Goal: Information Seeking & Learning: Check status

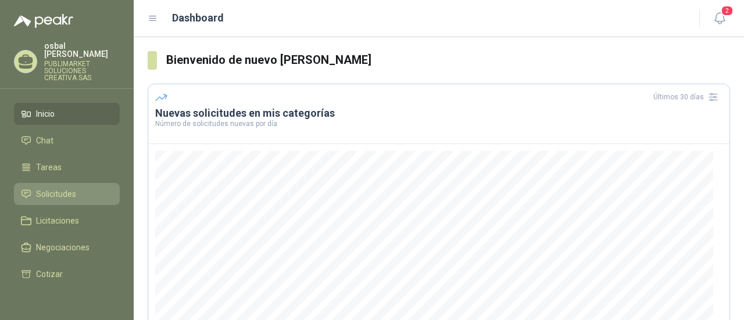
click at [77, 183] on link "Solicitudes" at bounding box center [67, 194] width 106 height 22
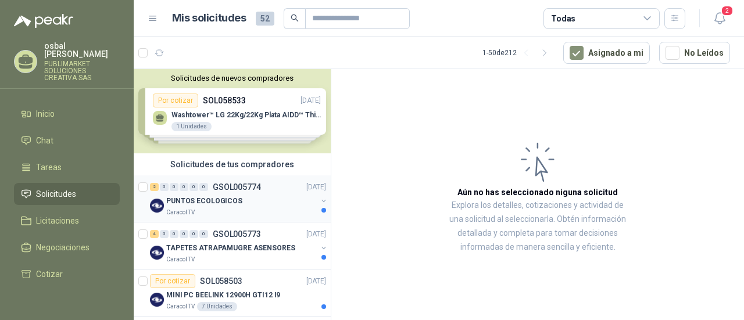
click at [248, 206] on div "PUNTOS ECOLOGICOS" at bounding box center [241, 201] width 151 height 14
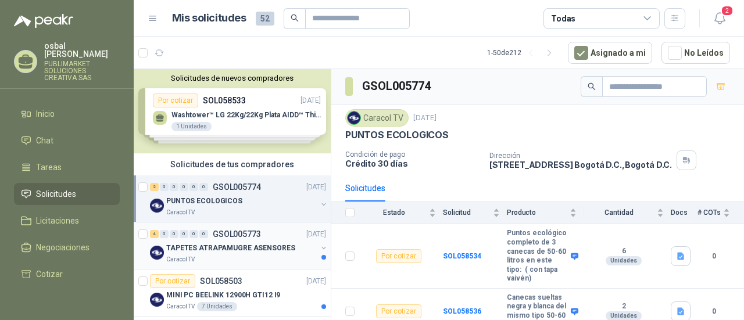
click at [215, 257] on div "Caracol TV" at bounding box center [241, 259] width 151 height 9
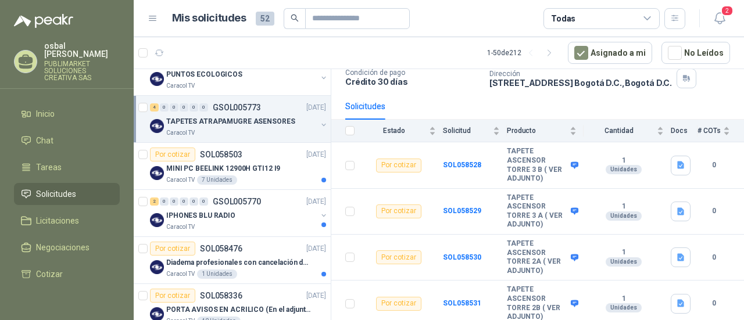
scroll to position [138, 0]
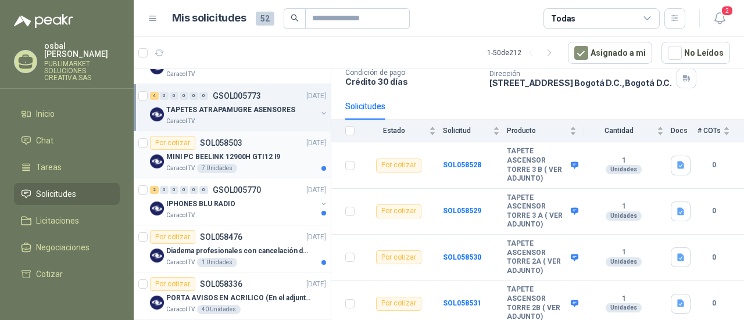
click at [273, 164] on div "Caracol TV 7 Unidades" at bounding box center [246, 168] width 160 height 9
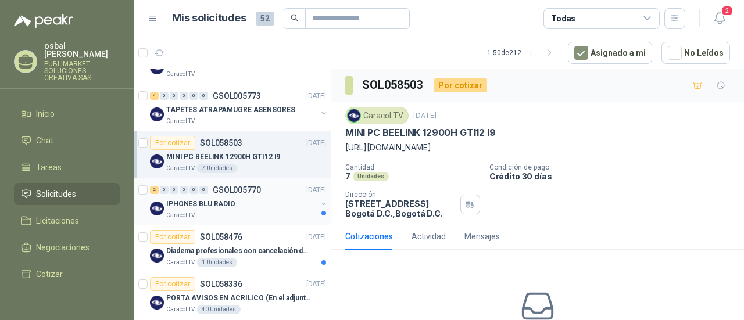
click at [274, 214] on div "Caracol TV" at bounding box center [241, 215] width 151 height 9
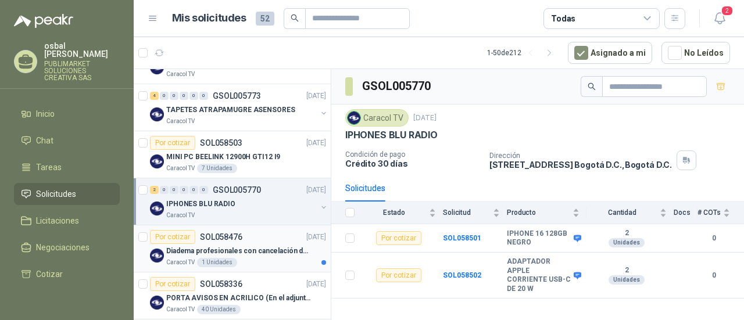
click at [265, 260] on div "Caracol TV 1 Unidades" at bounding box center [246, 262] width 160 height 9
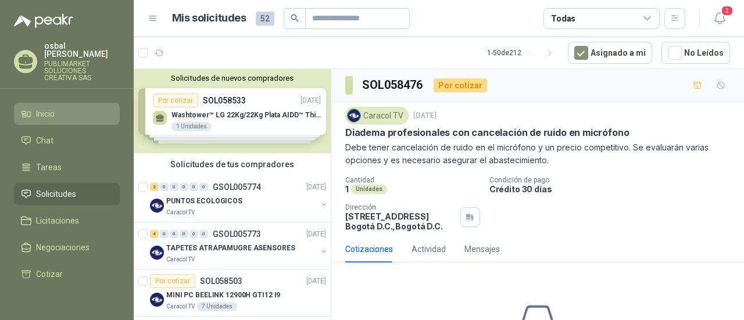
click at [77, 108] on li "Inicio" at bounding box center [67, 114] width 92 height 13
